Goal: Transaction & Acquisition: Purchase product/service

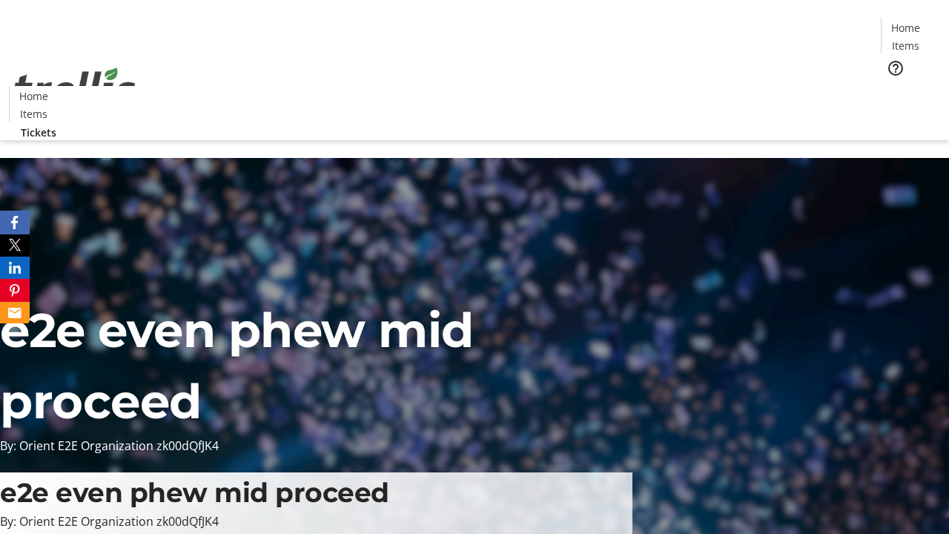
click at [892, 86] on span "Tickets" at bounding box center [910, 94] width 36 height 16
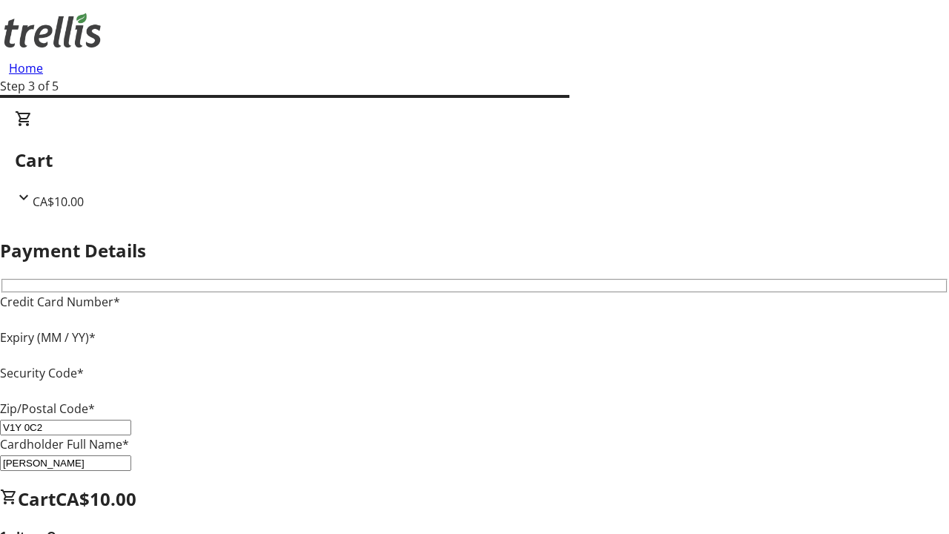
type input "V1Y 0C2"
